Goal: Transaction & Acquisition: Obtain resource

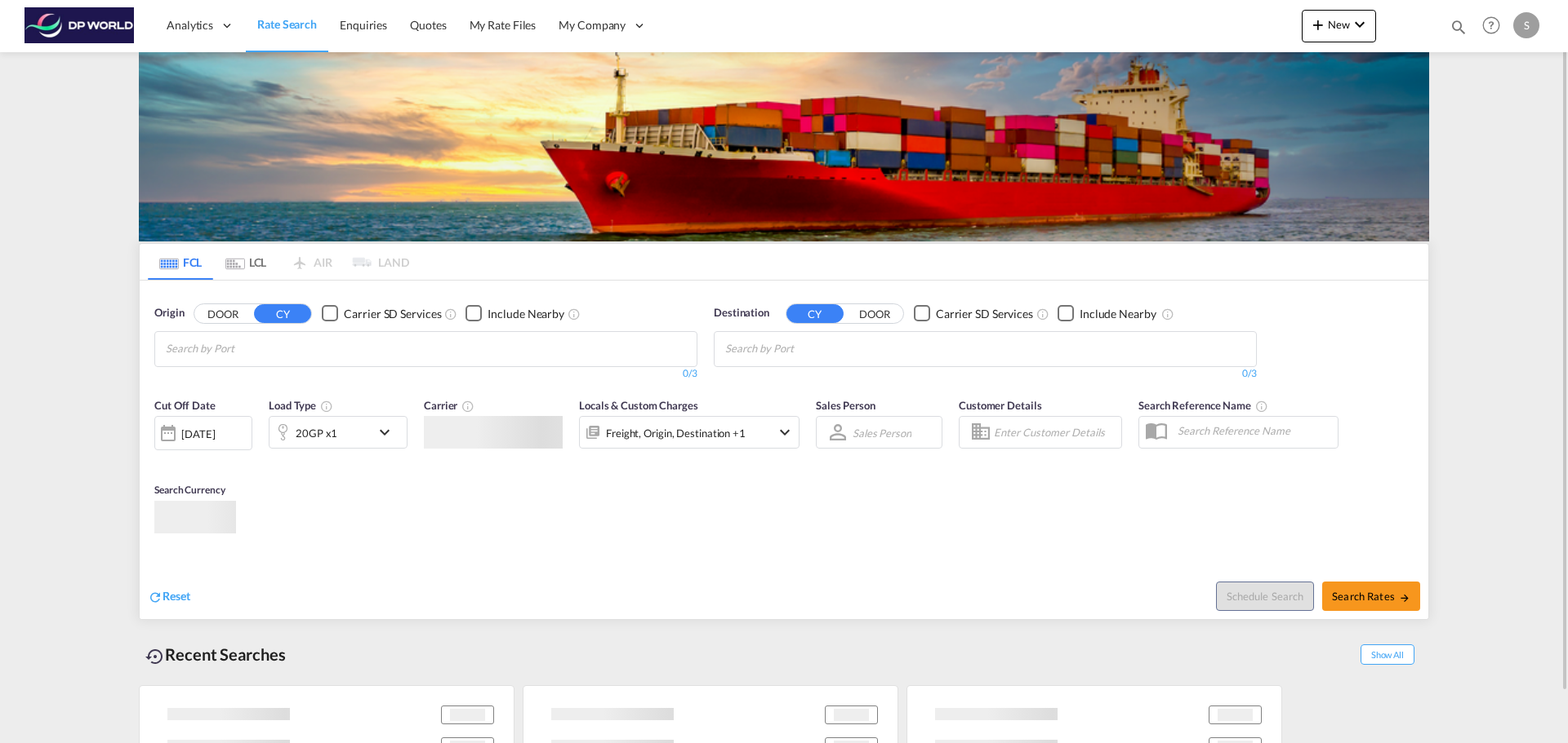
click at [543, 352] on md-chips at bounding box center [426, 349] width 541 height 35
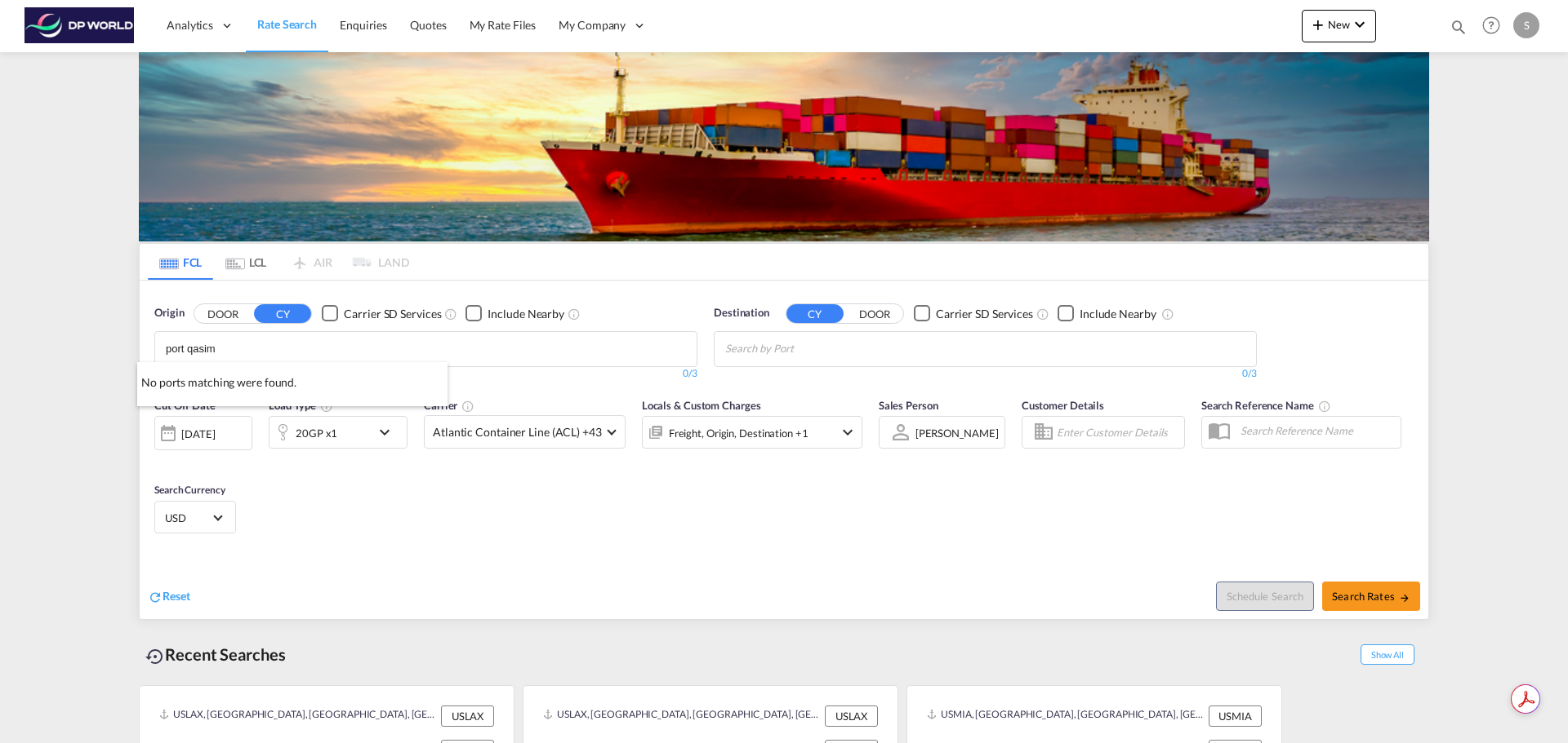
type input "port qasim"
drag, startPoint x: 271, startPoint y: 354, endPoint x: 127, endPoint y: 328, distance: 146.3
click at [241, 349] on input "port qasim" at bounding box center [243, 349] width 156 height 26
type input "qasim"
click at [253, 387] on div "[PERSON_NAME] /[GEOGRAPHIC_DATA] [GEOGRAPHIC_DATA] PKBQM" at bounding box center [291, 391] width 310 height 58
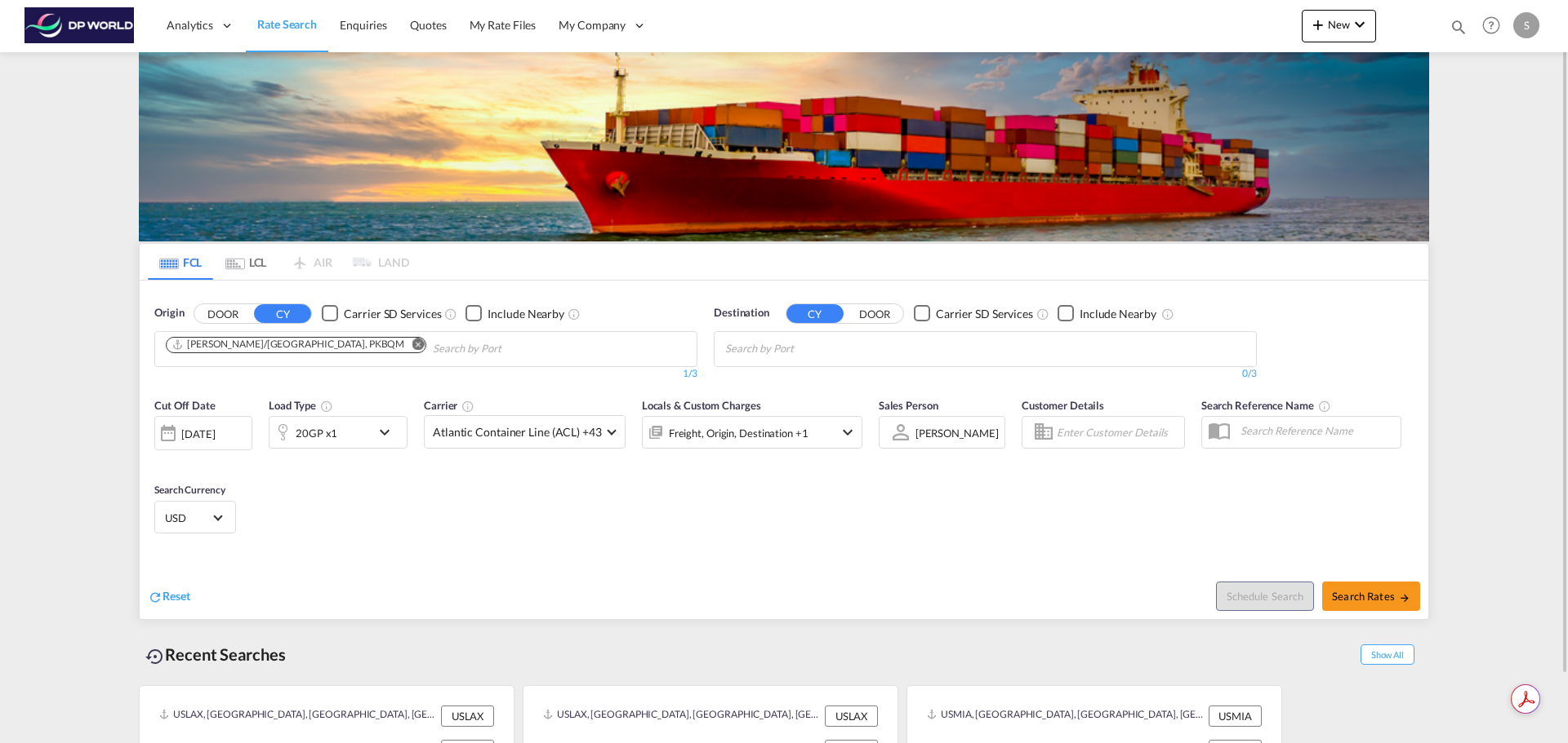
click at [910, 349] on md-chips at bounding box center [985, 349] width 541 height 35
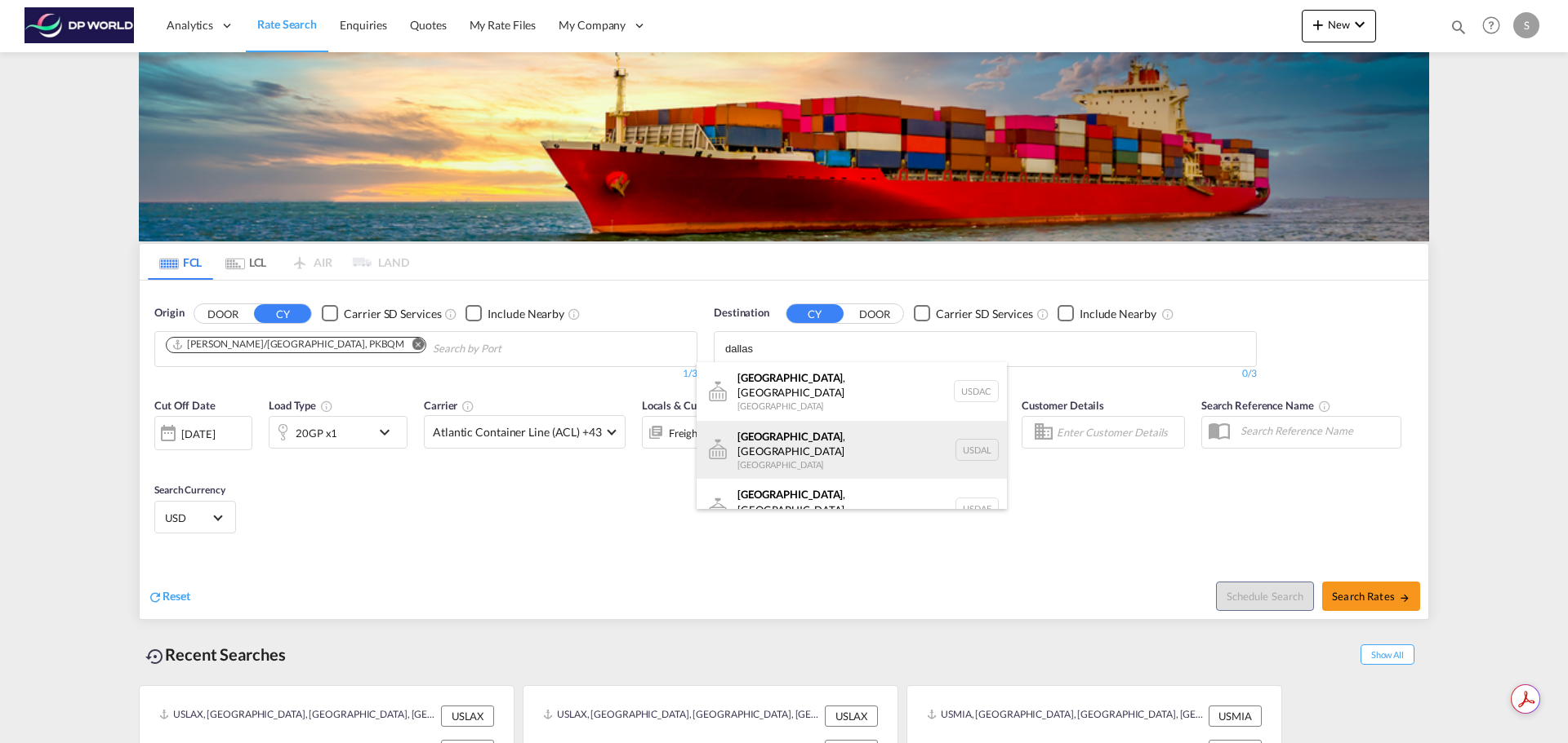
type input "dallas"
click at [848, 449] on div "[GEOGRAPHIC_DATA] , [GEOGRAPHIC_DATA] [GEOGRAPHIC_DATA] USDAL" at bounding box center [851, 450] width 310 height 58
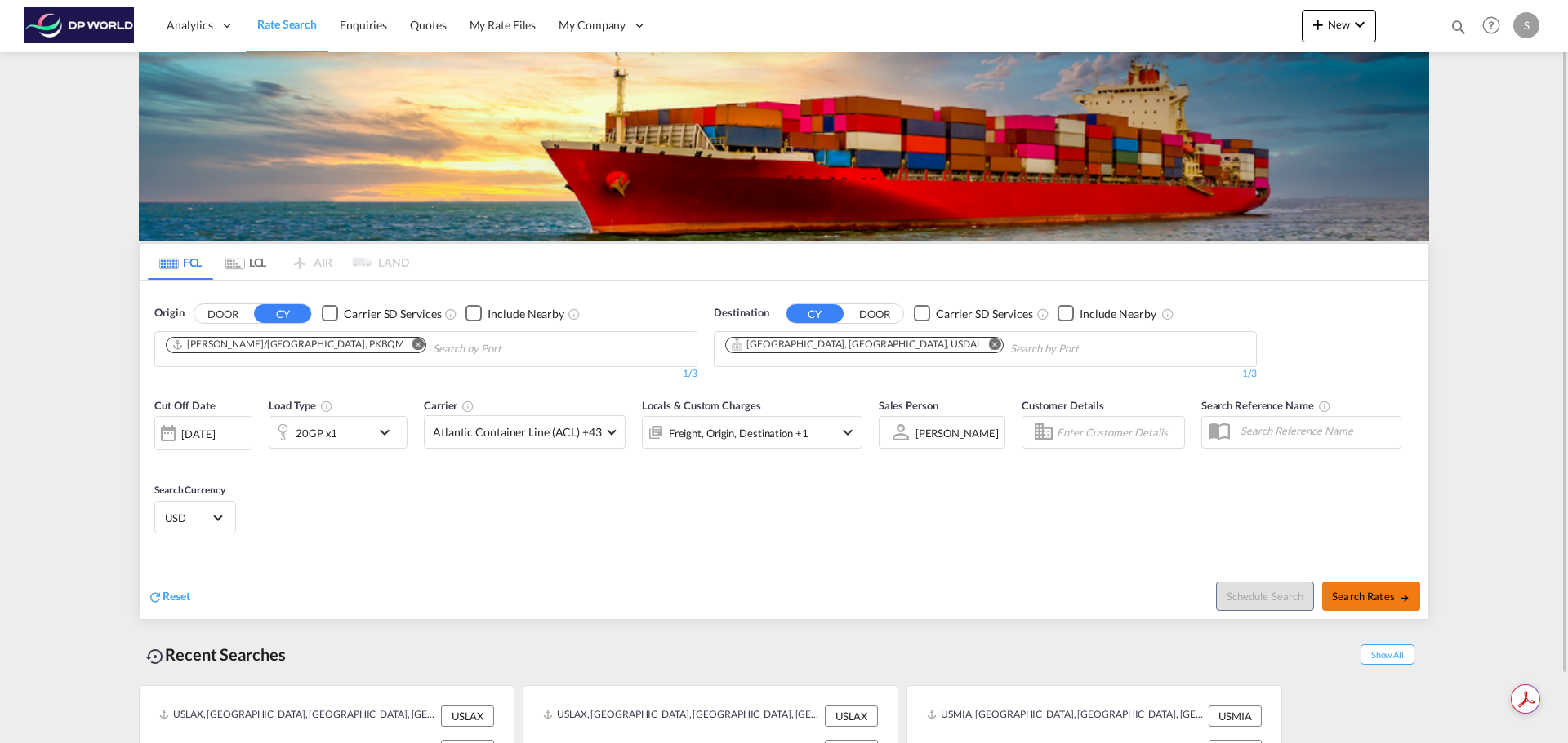
click at [1359, 595] on span "Search Rates" at bounding box center [1370, 596] width 78 height 13
type input "PKBQM to USDAL / [DATE]"
